Goal: Find specific page/section: Find specific page/section

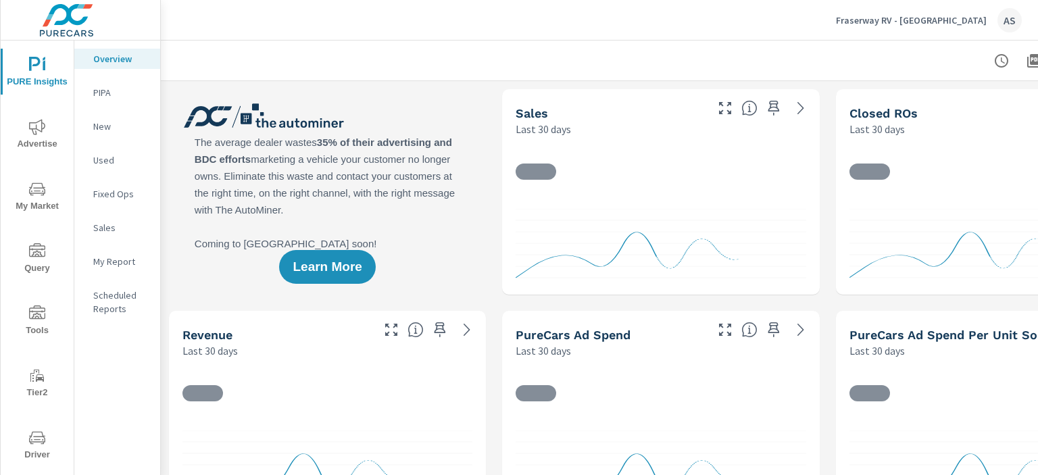
click at [34, 448] on span "Driver" at bounding box center [37, 446] width 65 height 33
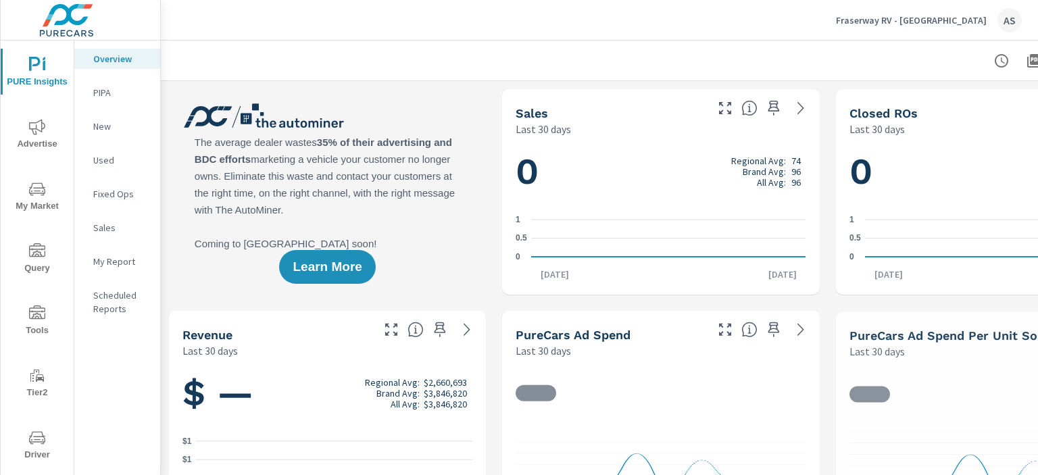
click at [29, 443] on icon "nav menu" at bounding box center [37, 437] width 16 height 13
